Goal: Task Accomplishment & Management: Manage account settings

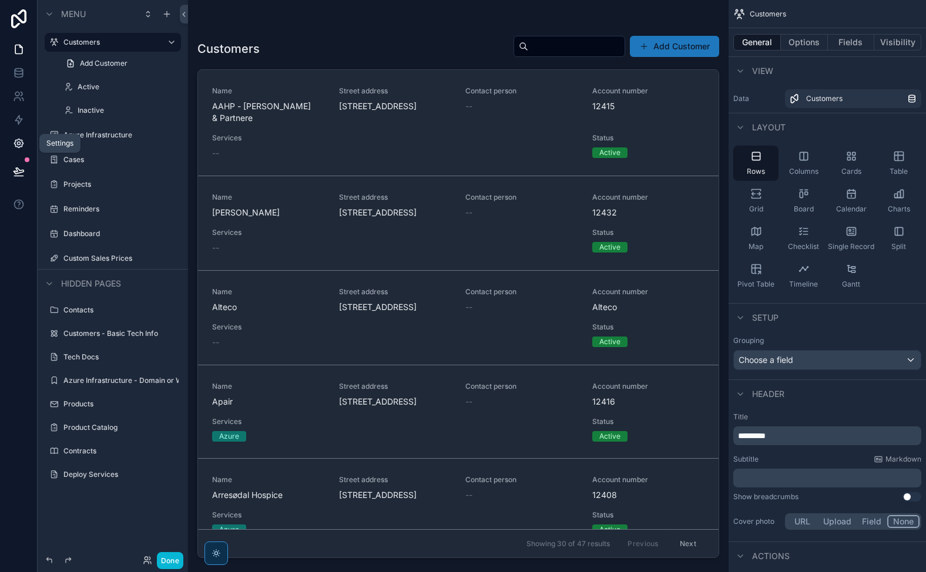
click at [18, 142] on icon at bounding box center [18, 143] width 3 height 3
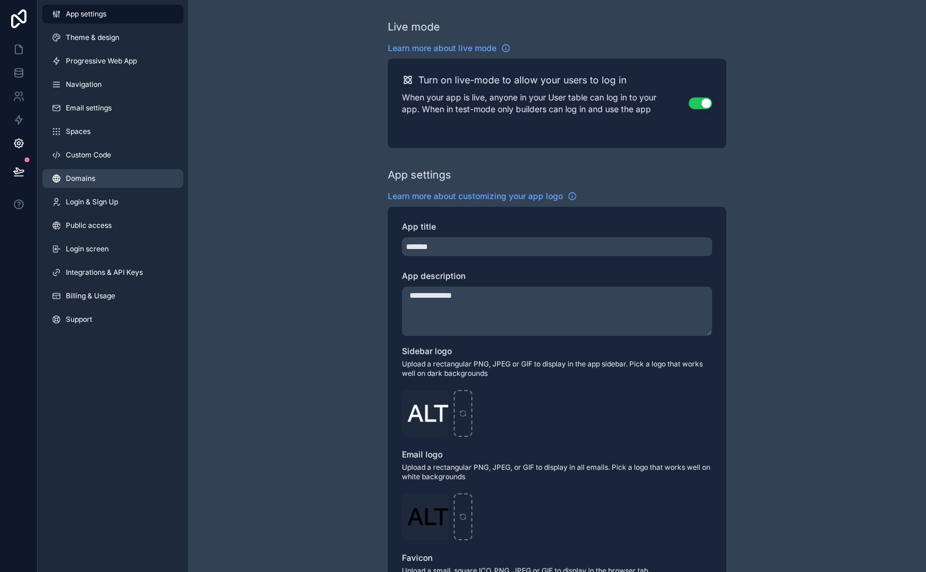
click at [117, 183] on link "Domains" at bounding box center [112, 178] width 141 height 19
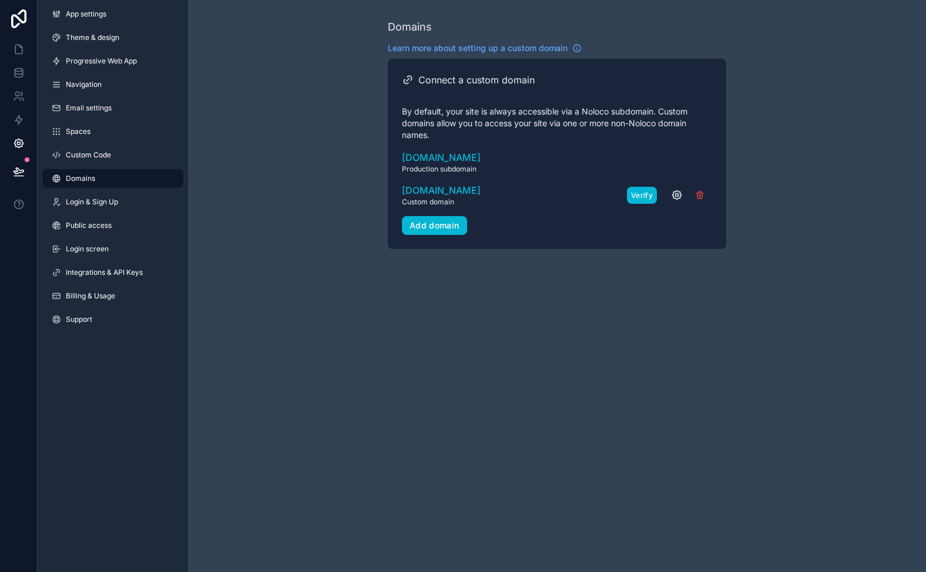
click at [631, 189] on button "Verify" at bounding box center [642, 195] width 30 height 17
